Goal: Information Seeking & Learning: Learn about a topic

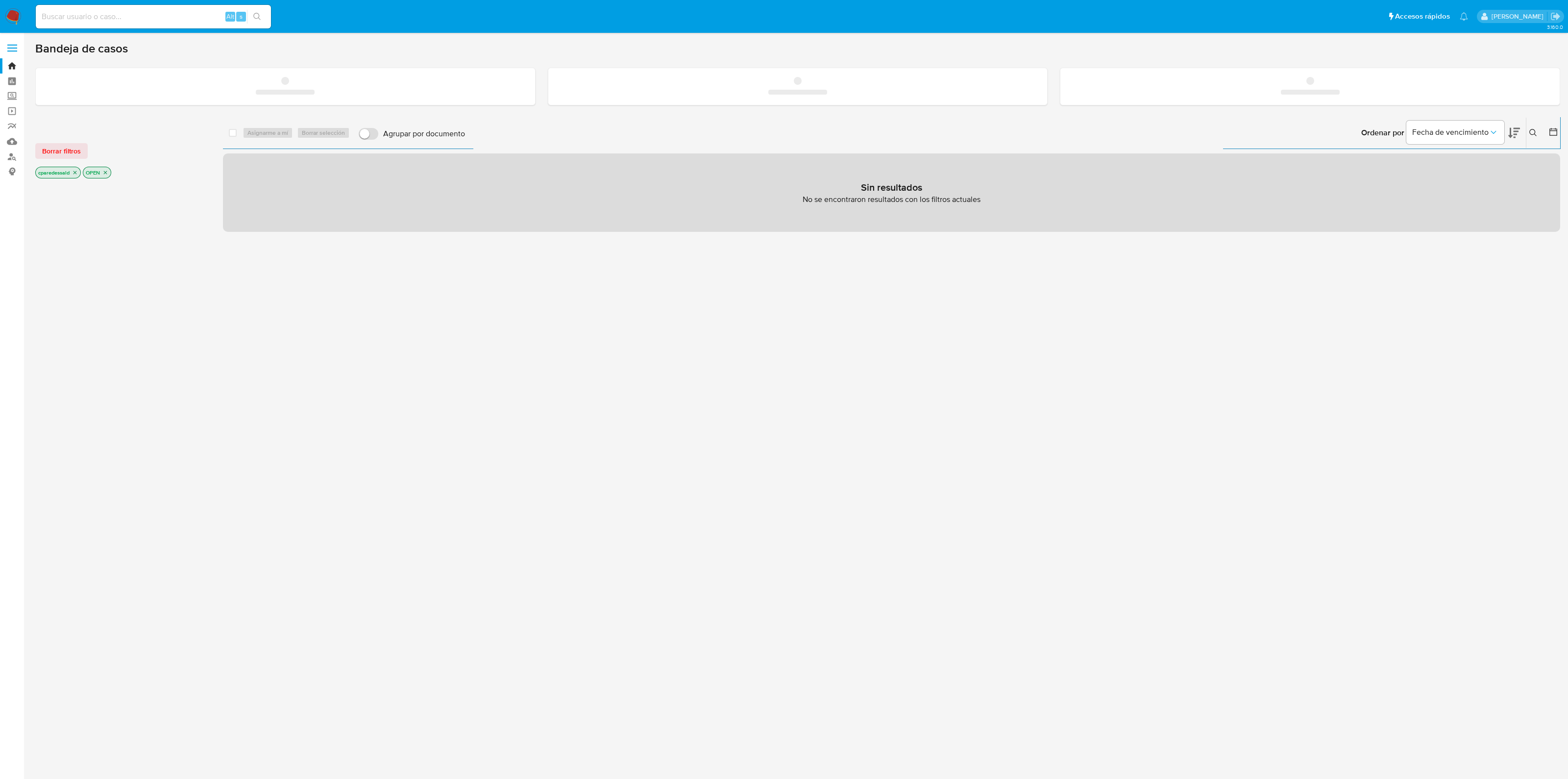
click at [139, 19] on input at bounding box center [153, 16] width 235 height 13
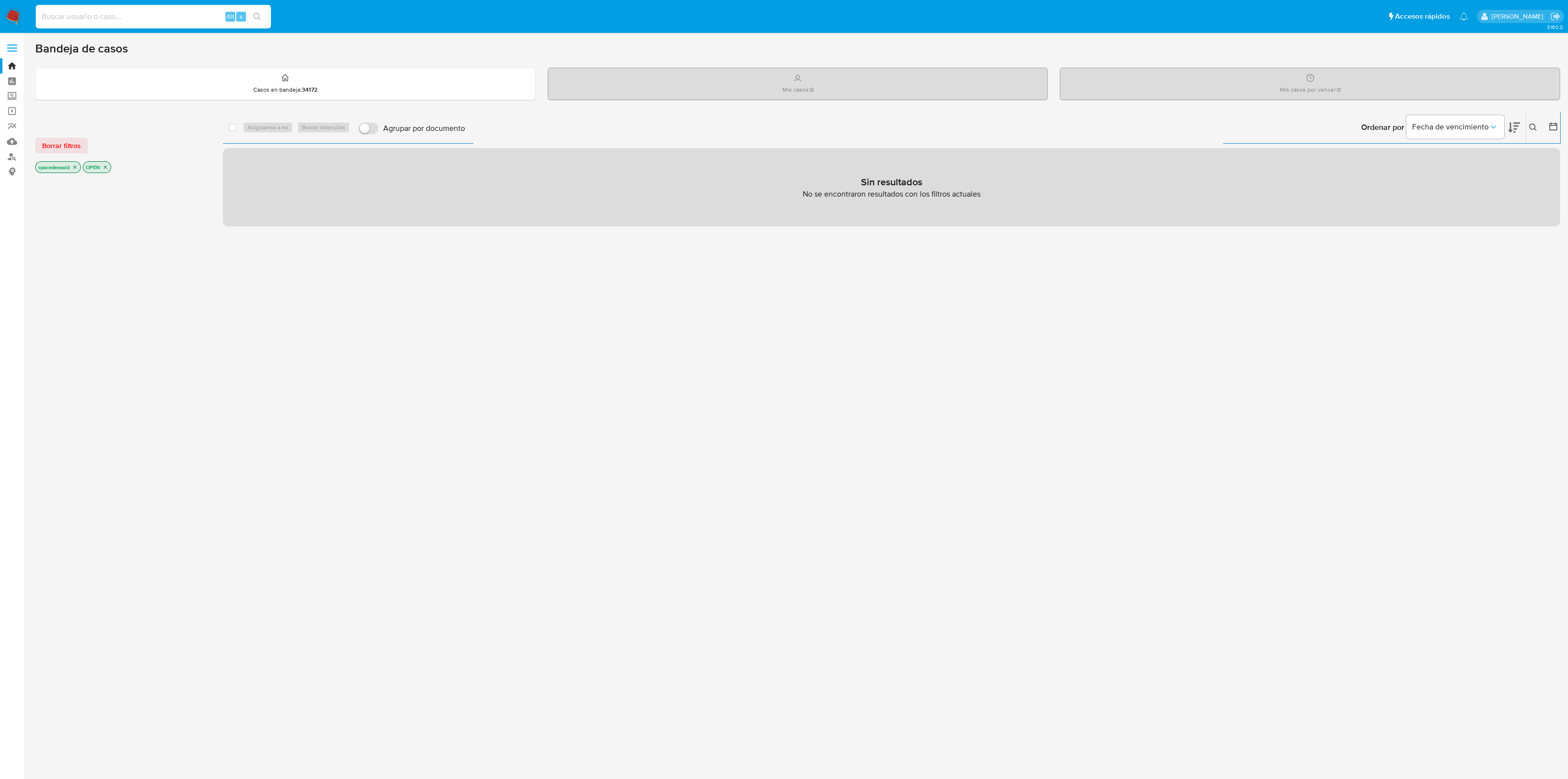
type input "v"
paste input "1882491832"
type input "1882491832"
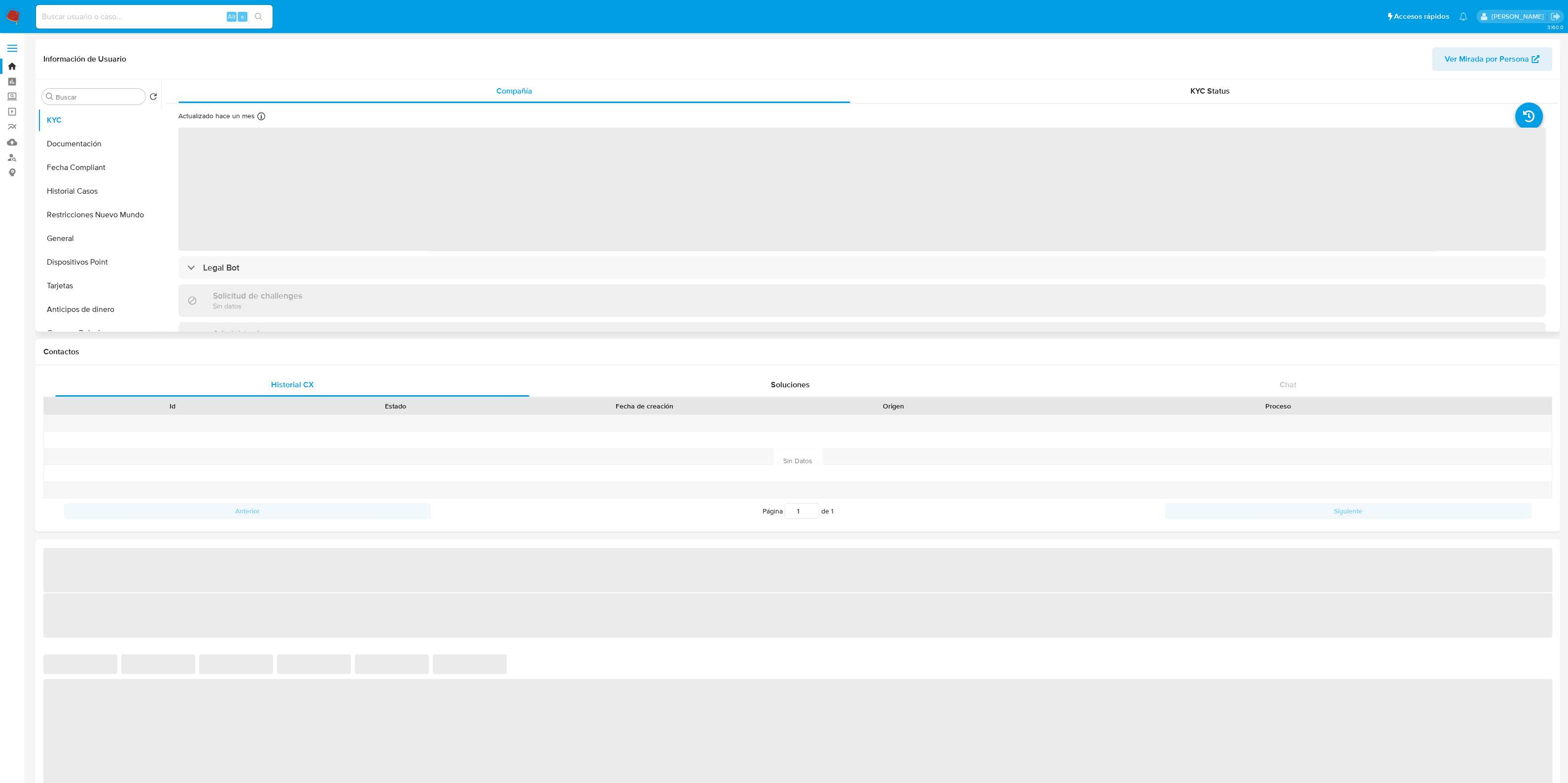
select select "10"
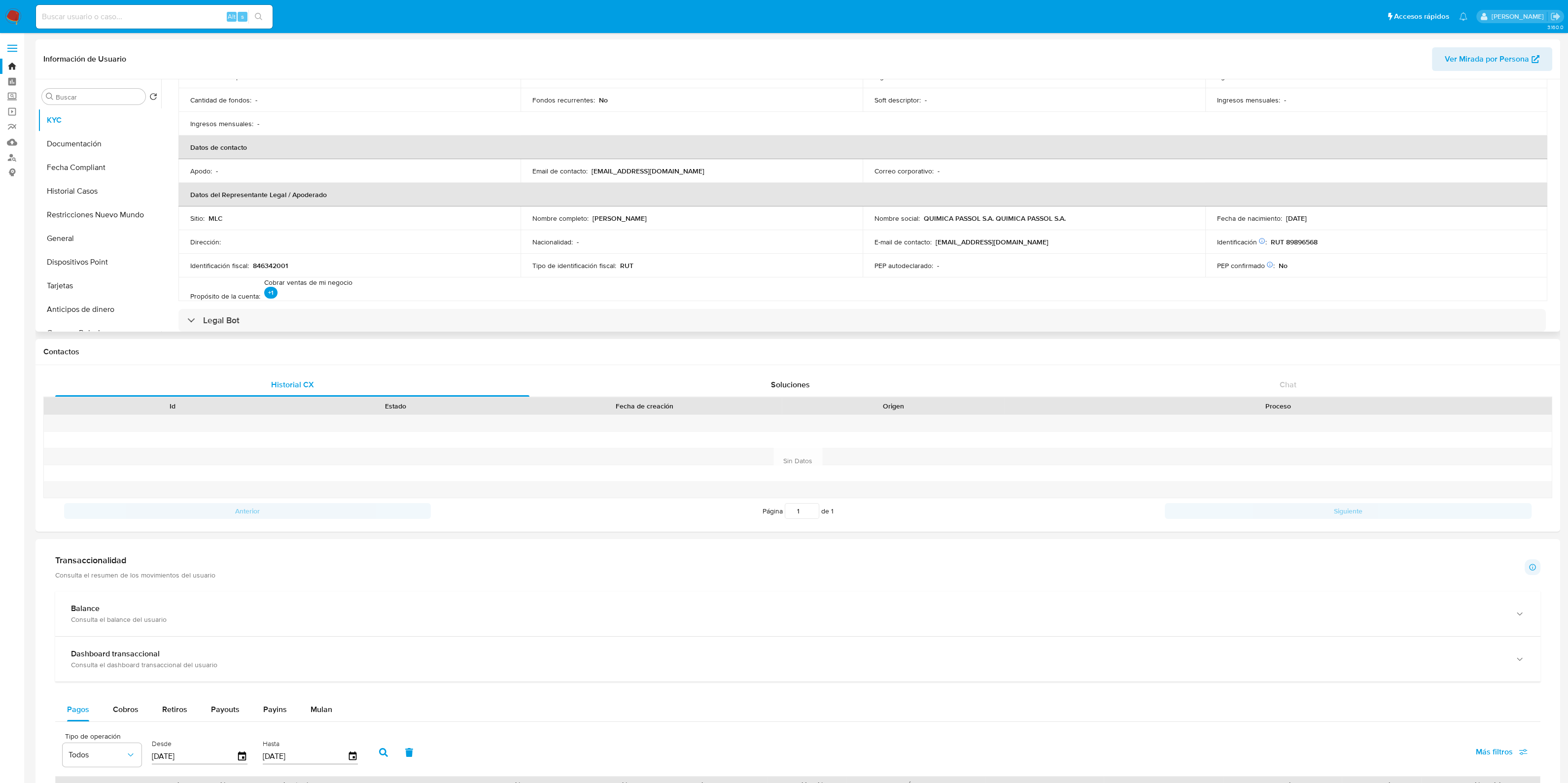
scroll to position [61, 0]
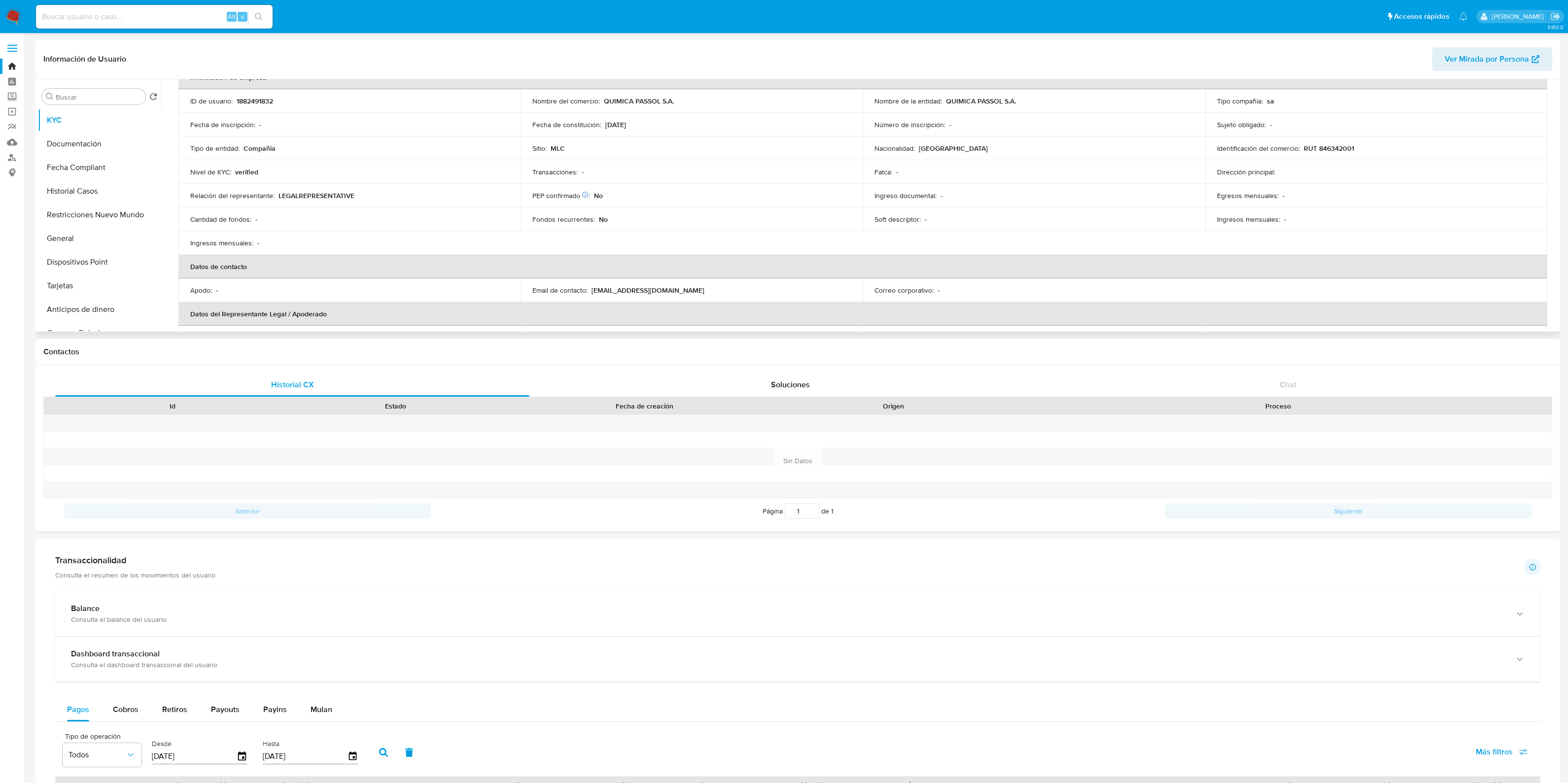
click at [1478, 59] on span "Ver Mirada por Persona" at bounding box center [1487, 59] width 84 height 24
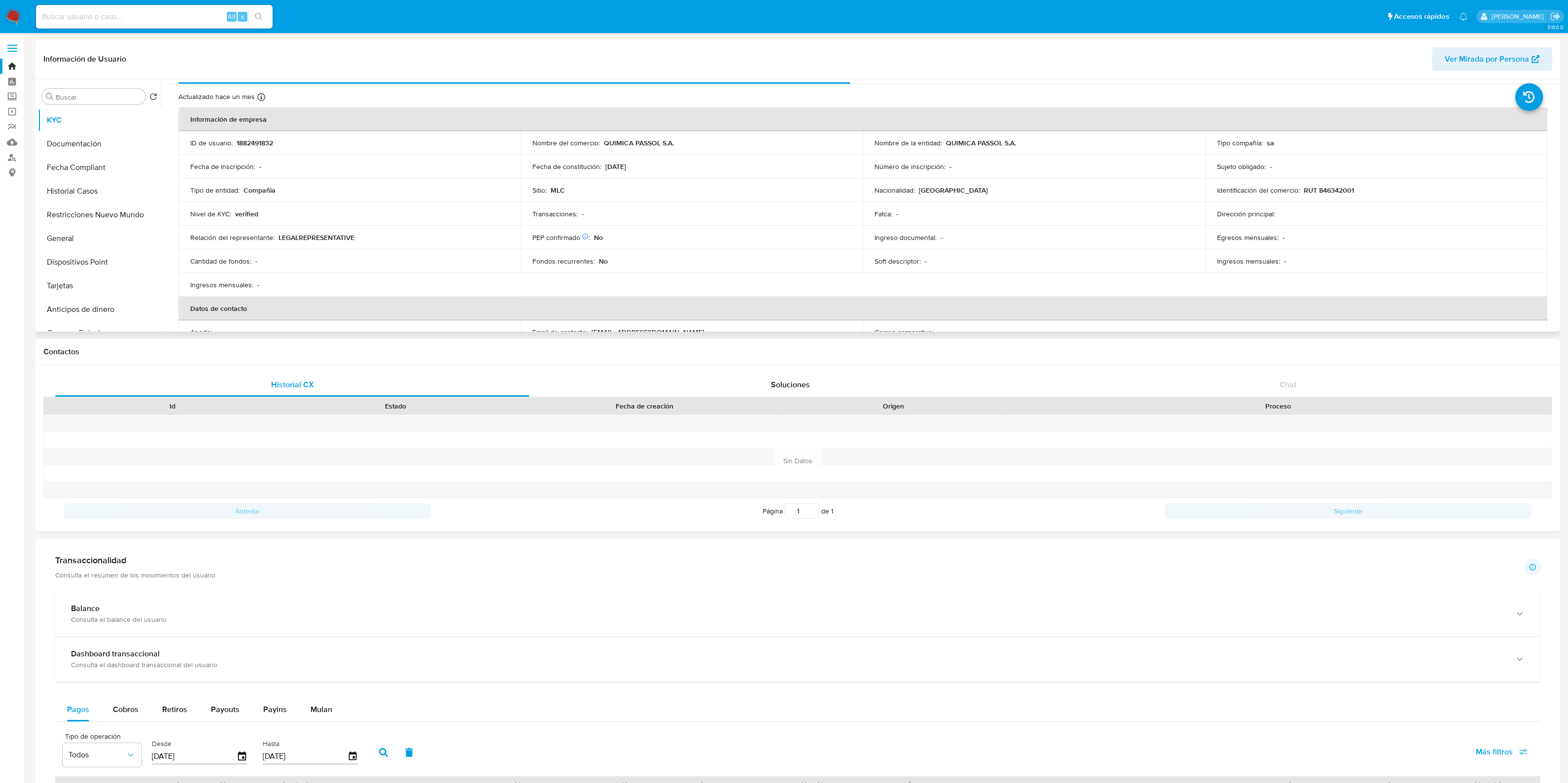
scroll to position [0, 0]
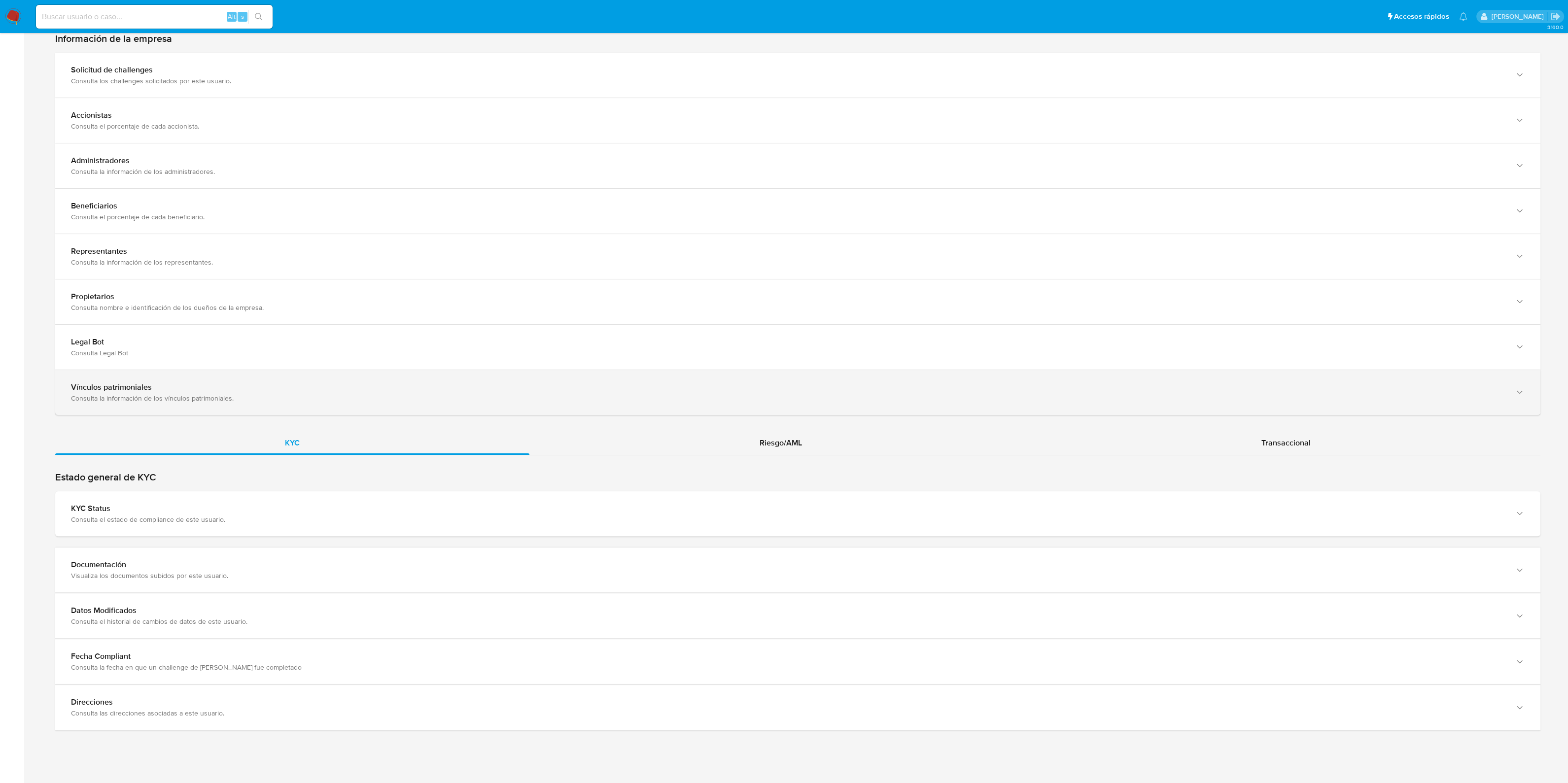
scroll to position [645, 0]
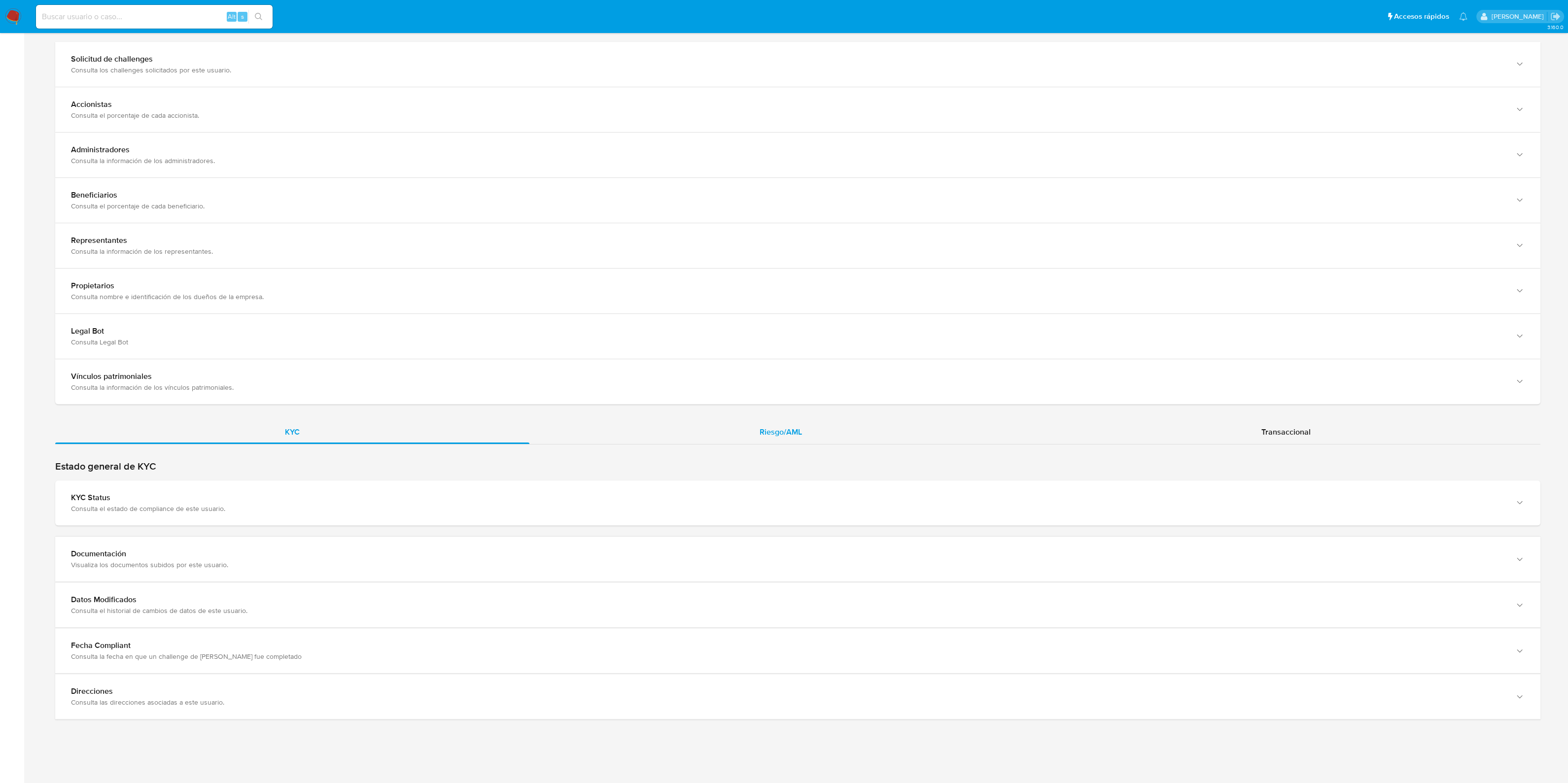
click at [713, 432] on div "Riesgo/AML" at bounding box center [780, 432] width 501 height 24
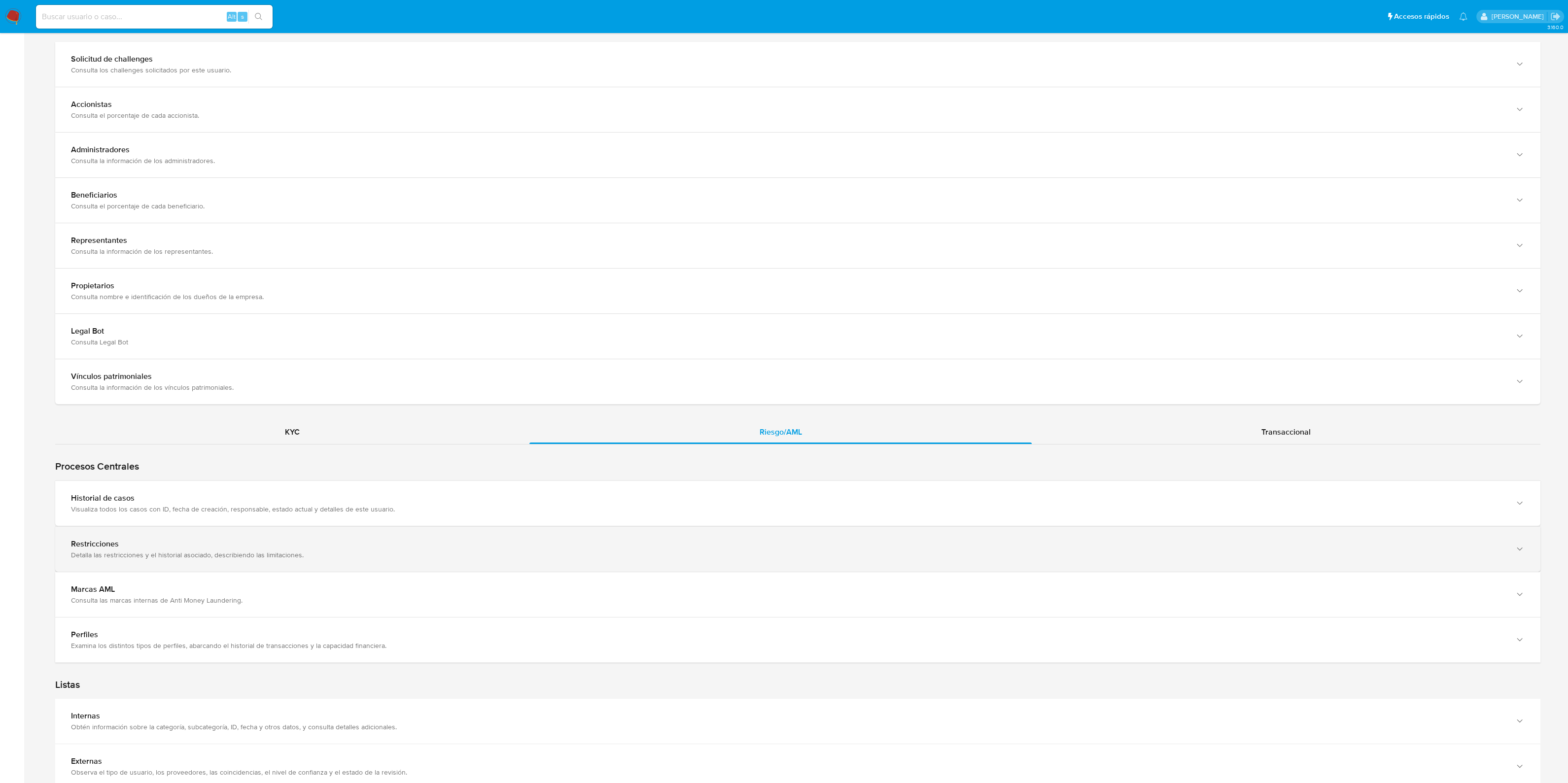
click at [326, 545] on div "Restricciones" at bounding box center [788, 544] width 1434 height 10
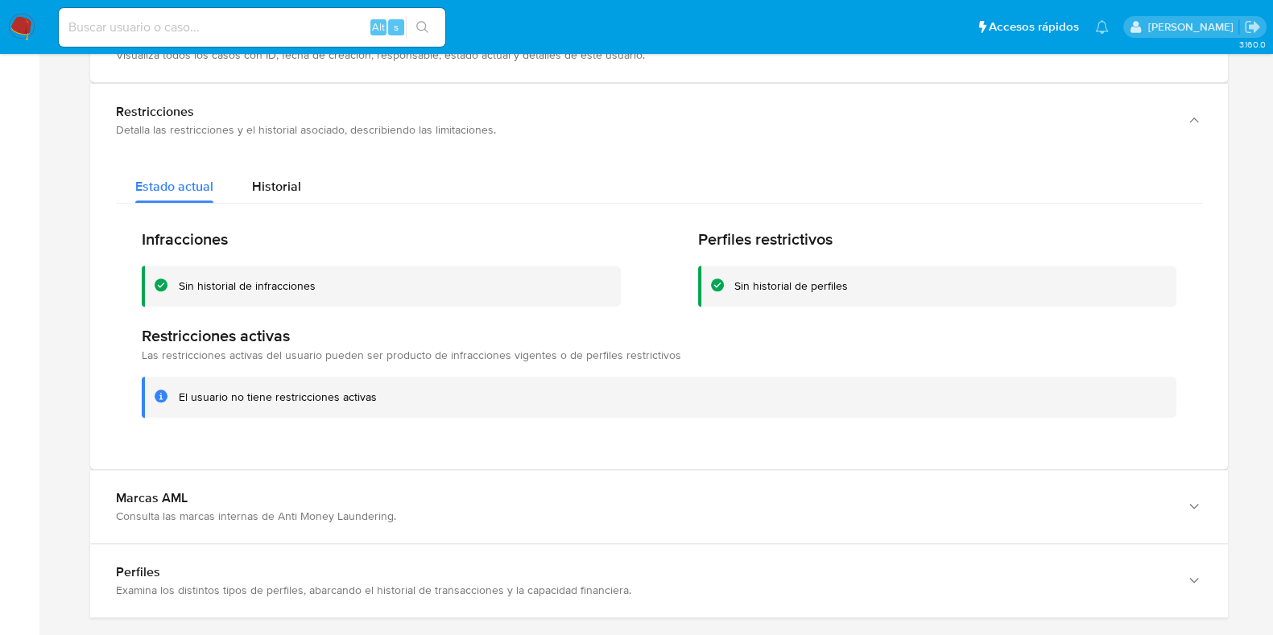
scroll to position [1859, 0]
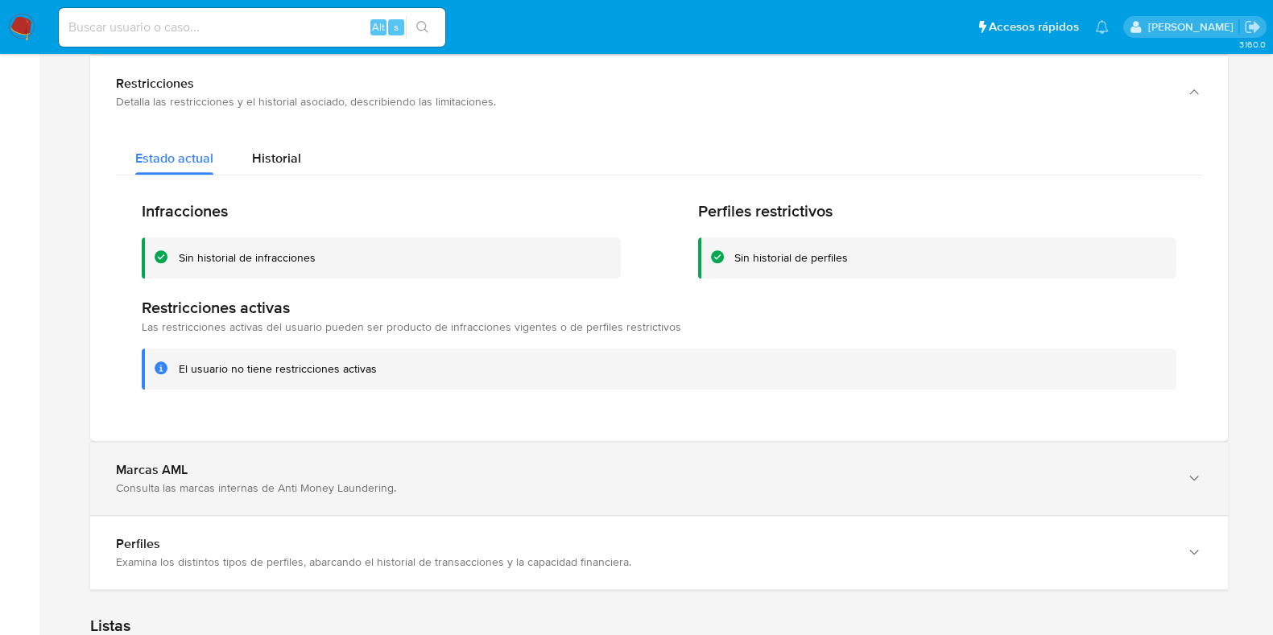
click at [568, 506] on div "Marcas AML Consulta las marcas internas de Anti Money Laundering." at bounding box center [658, 478] width 1137 height 73
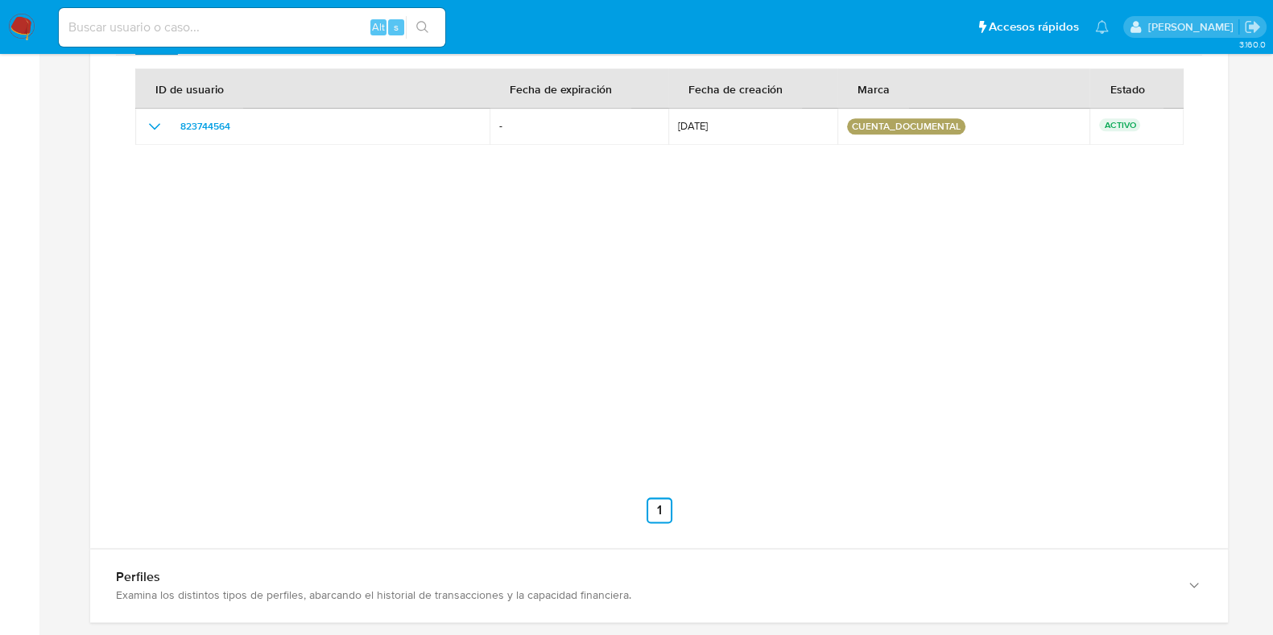
scroll to position [2462, 0]
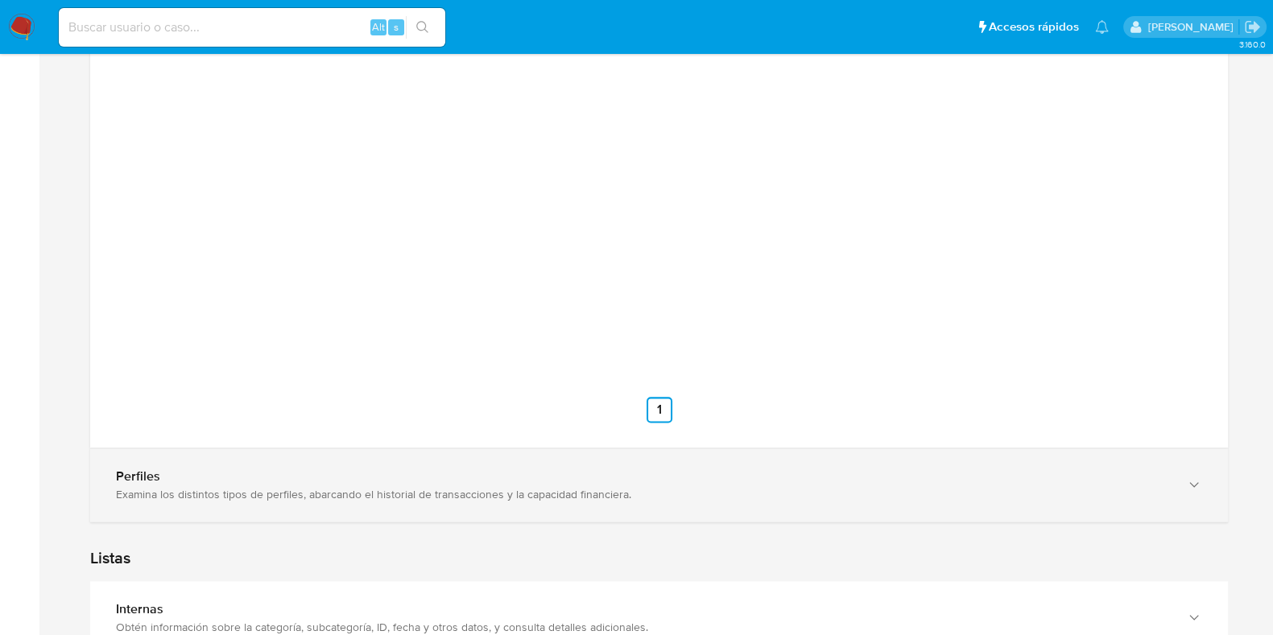
click at [613, 490] on div "Examina los distintos tipos de perfiles, abarcando el historial de transaccione…" at bounding box center [643, 494] width 1054 height 14
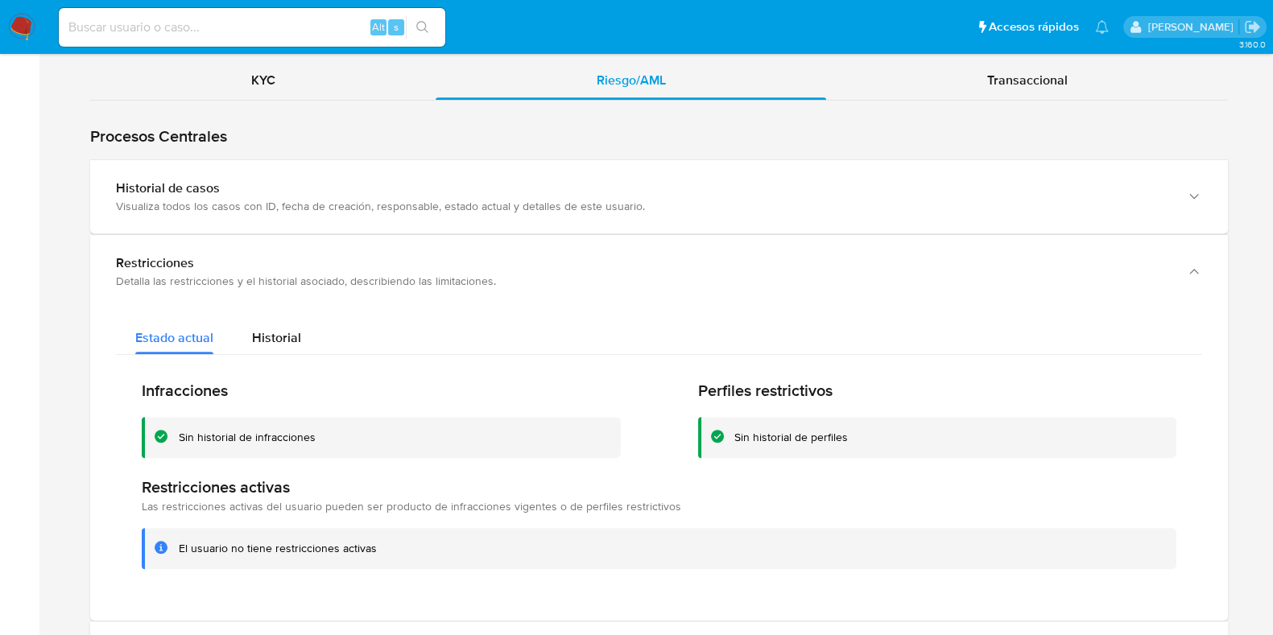
scroll to position [1758, 0]
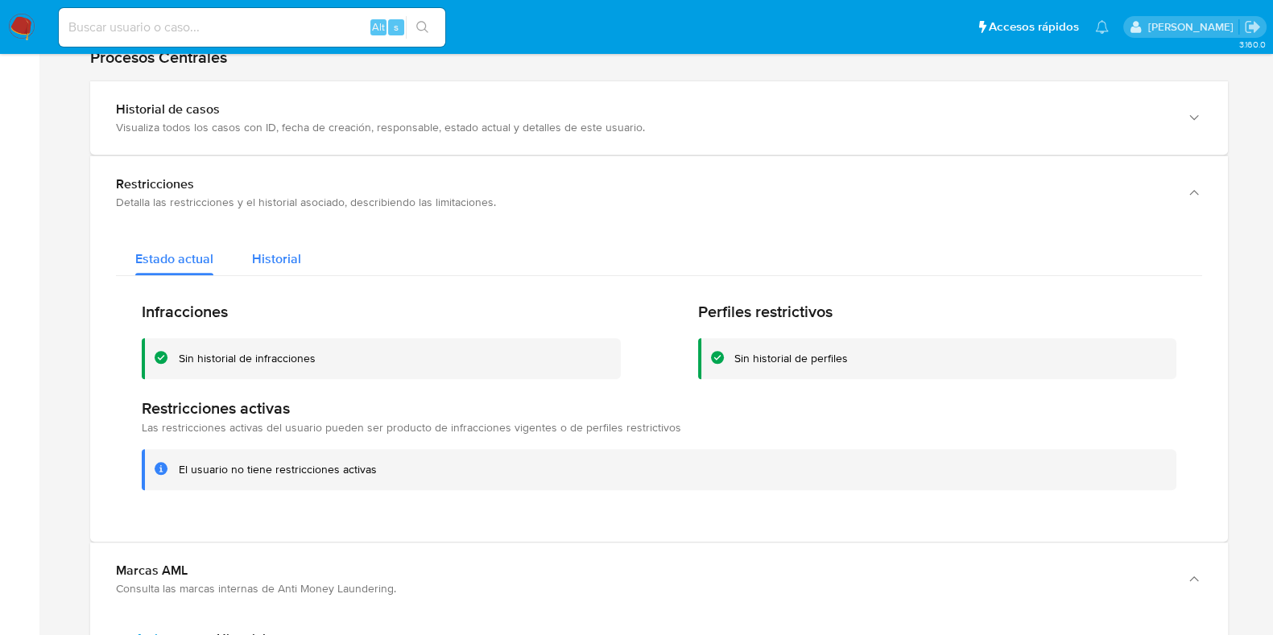
click at [280, 250] on span "Historial" at bounding box center [276, 259] width 49 height 19
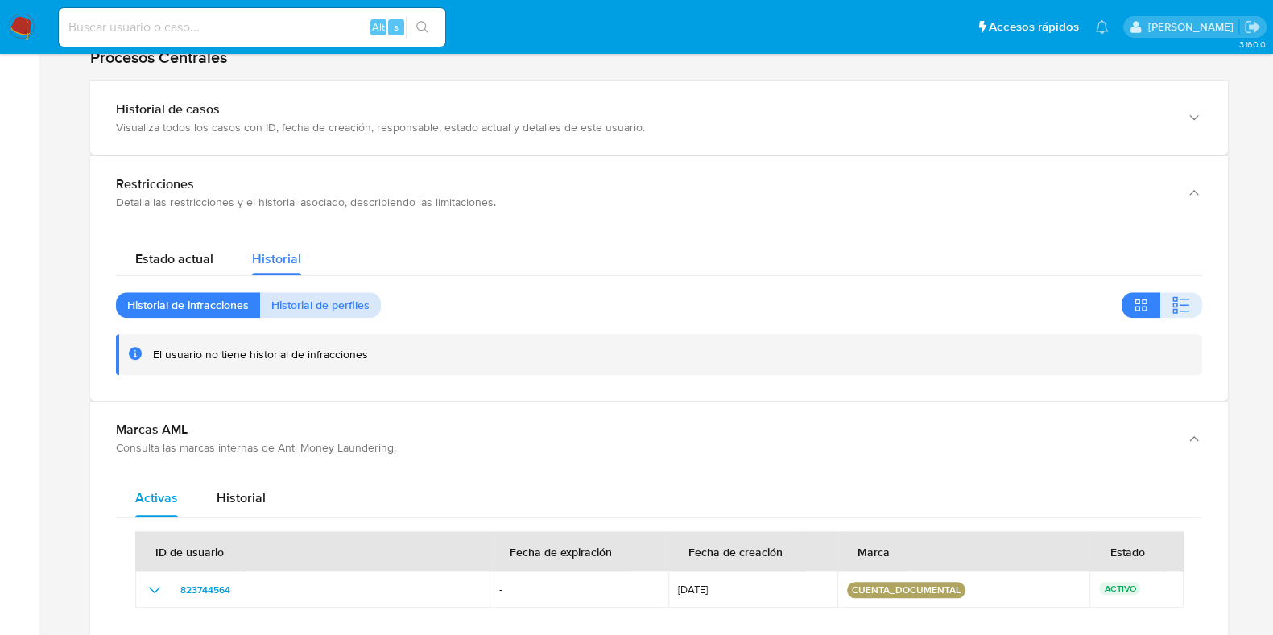
click at [353, 299] on span "Historial de perfiles" at bounding box center [320, 305] width 98 height 23
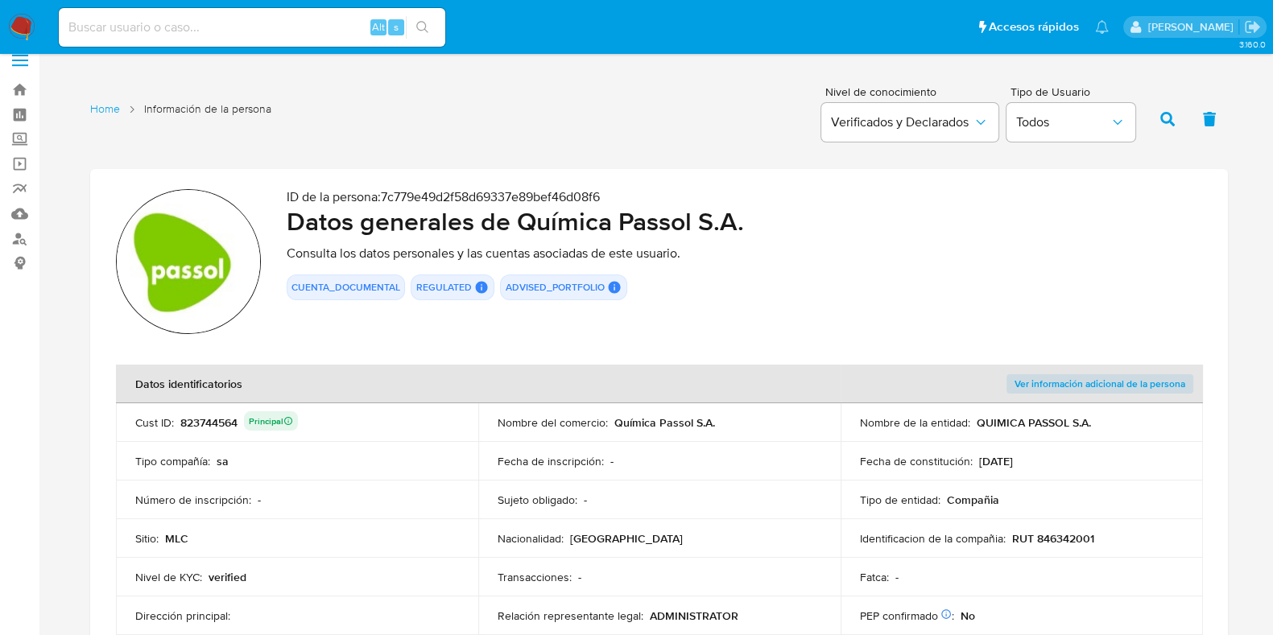
scroll to position [0, 0]
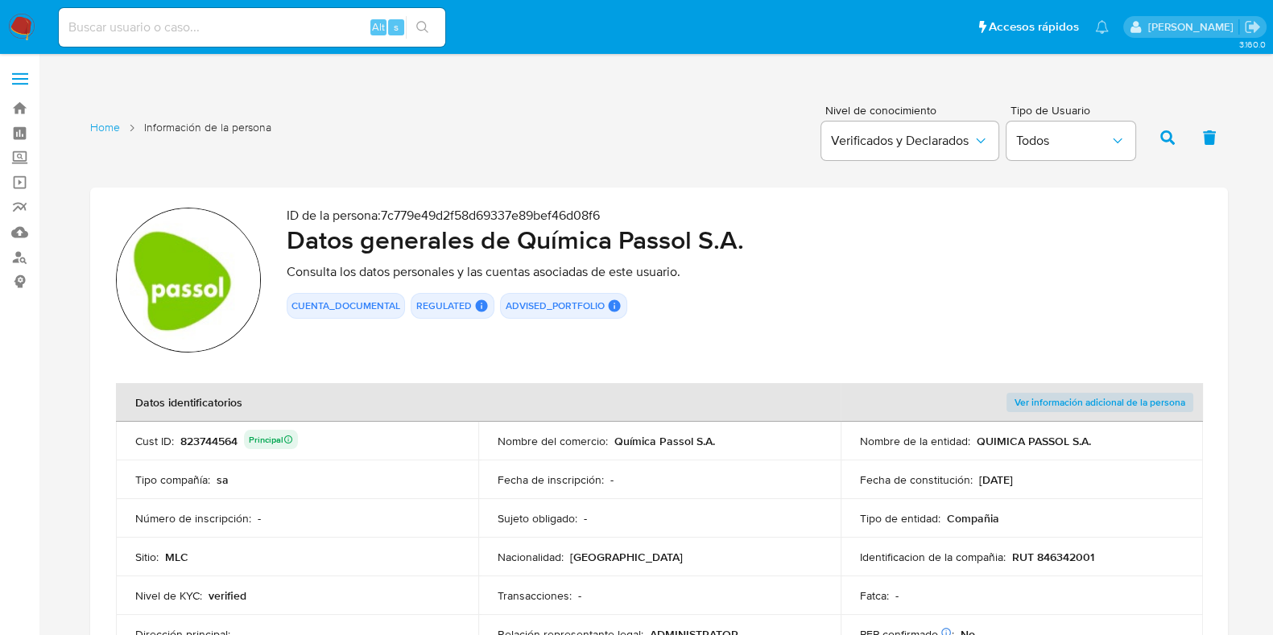
click at [841, 312] on div "CUENTA_DOCUMENTAL REGULATED REGULATED MLC EMISOR User Id 1882491832 Evaluation …" at bounding box center [744, 306] width 915 height 26
click at [821, 339] on div "ID de la persona : 7c779e49d2f58d69337e89bef46d08f6 Datos generales de Química …" at bounding box center [744, 283] width 915 height 150
